Goal: Find specific page/section: Find specific page/section

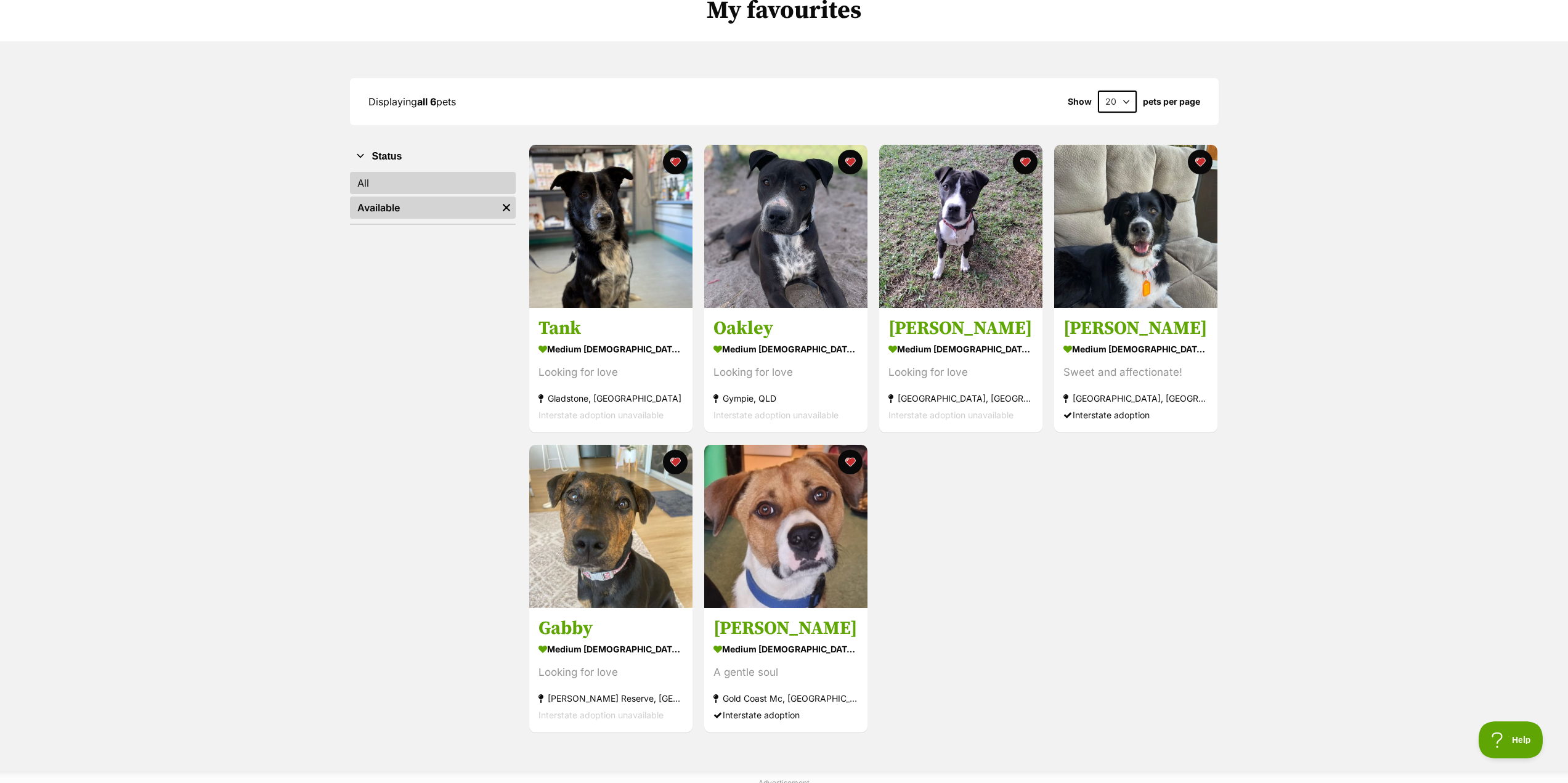
click at [412, 185] on link "All" at bounding box center [432, 183] width 166 height 22
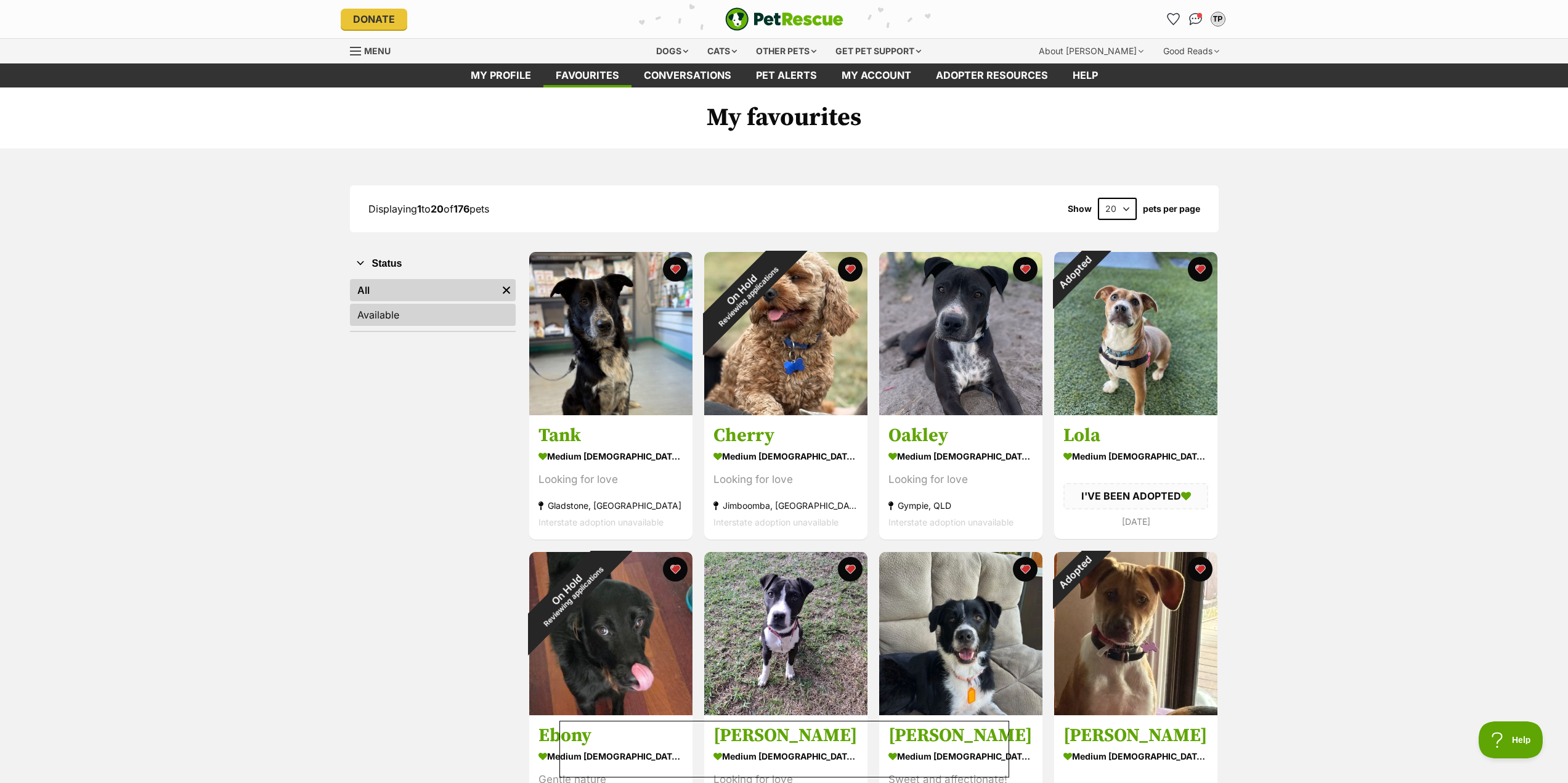
click at [390, 308] on link "Available" at bounding box center [432, 315] width 166 height 22
